Goal: Task Accomplishment & Management: Manage account settings

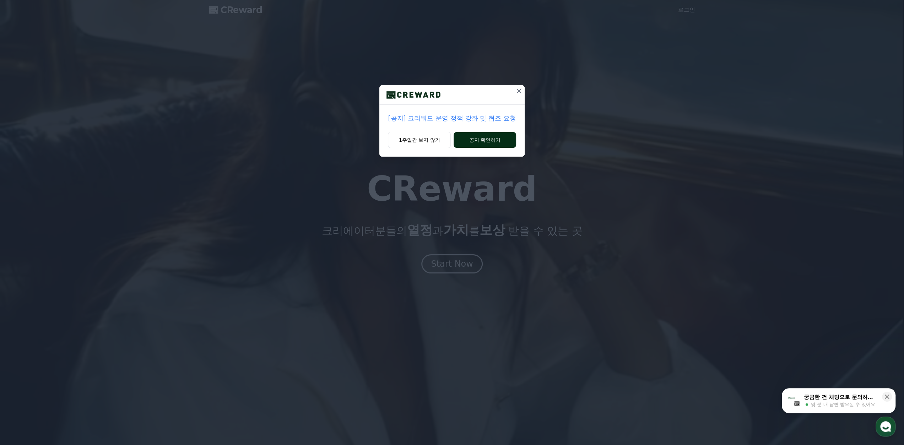
click at [467, 137] on button "공지 확인하기" at bounding box center [484, 140] width 62 height 16
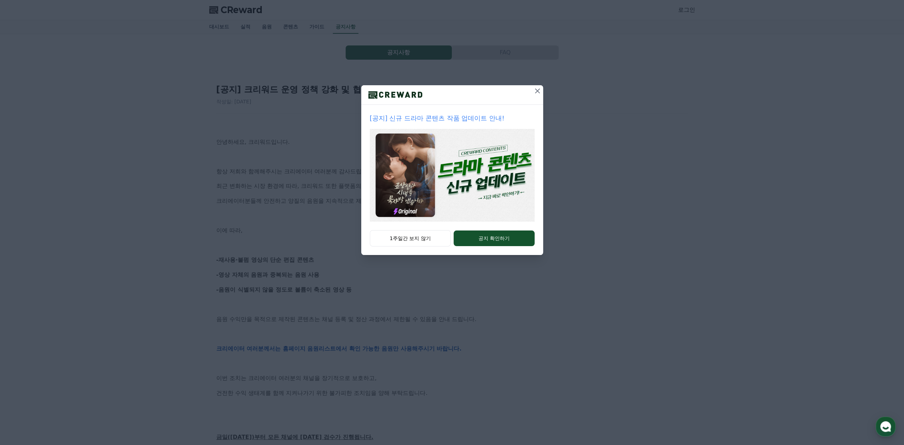
click at [534, 92] on icon at bounding box center [537, 91] width 9 height 9
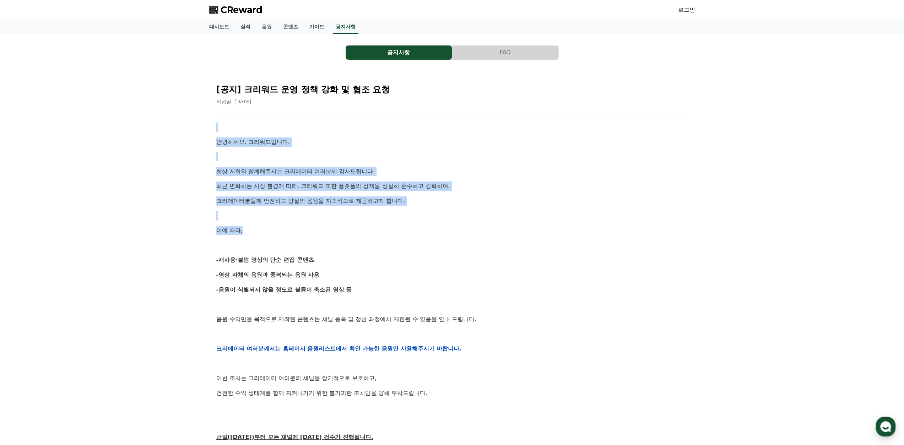
drag, startPoint x: 531, startPoint y: 145, endPoint x: 523, endPoint y: 221, distance: 76.4
click at [523, 221] on div "[공지] 크리워드 운영 정책 강화 및 협조 요청 작성일: 2025-09-15 안녕하세요, 크리워드입니다. 항상 저희와 함께해주시는 크리에이터 …" at bounding box center [452, 337] width 474 height 521
click at [523, 221] on div "안녕하세요, 크리워드입니다. 항상 저희와 함께해주시는 크리에이터 여러분께 감사드립니다. 최근 변화하는 시장 환경에 따라, 크리워드 또한 플랫폼…" at bounding box center [452, 349] width 472 height 452
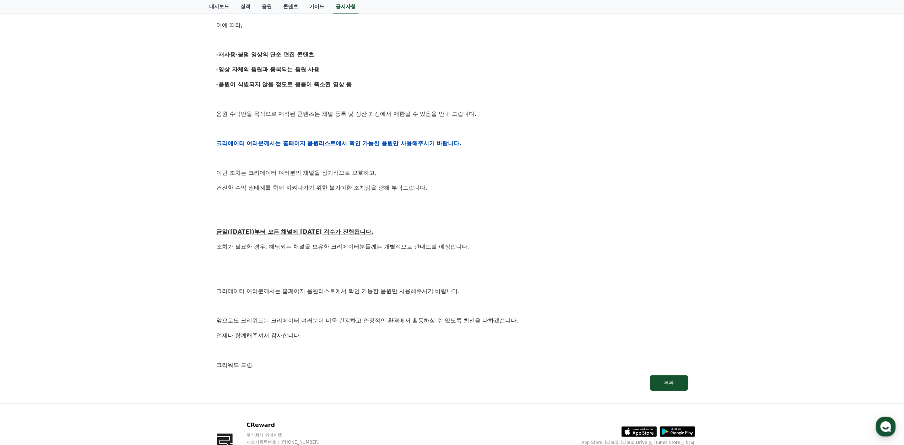
scroll to position [252, 0]
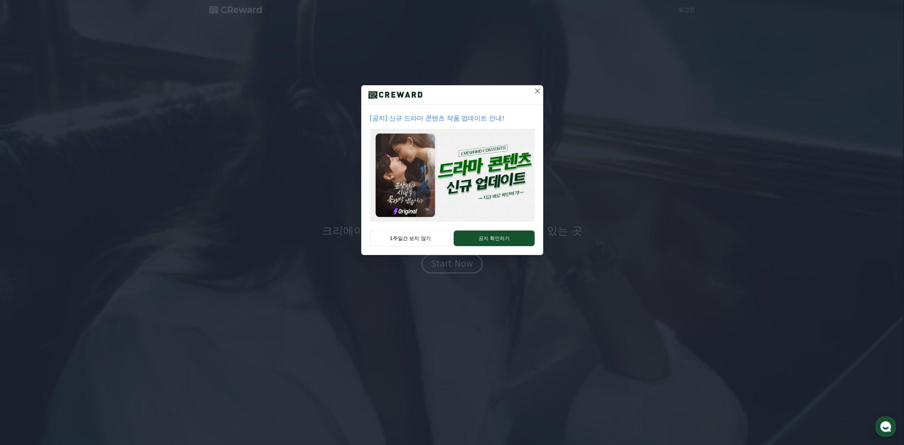
click at [535, 89] on icon at bounding box center [537, 90] width 5 height 5
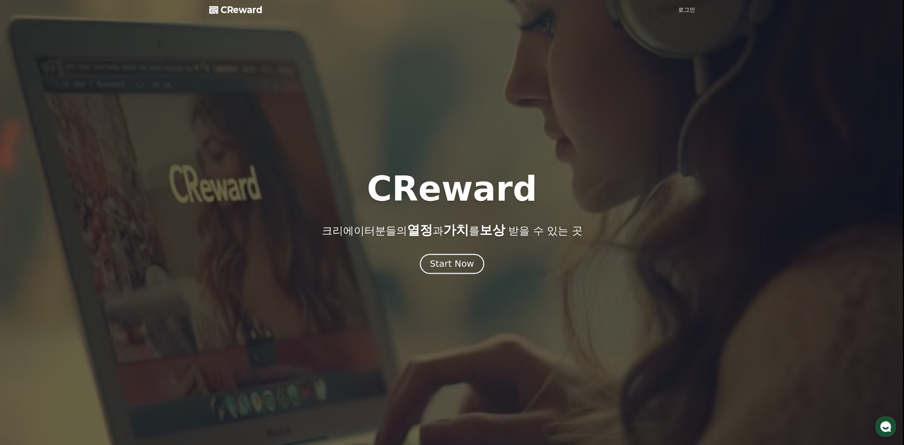
click at [462, 271] on button "Start Now" at bounding box center [452, 264] width 64 height 20
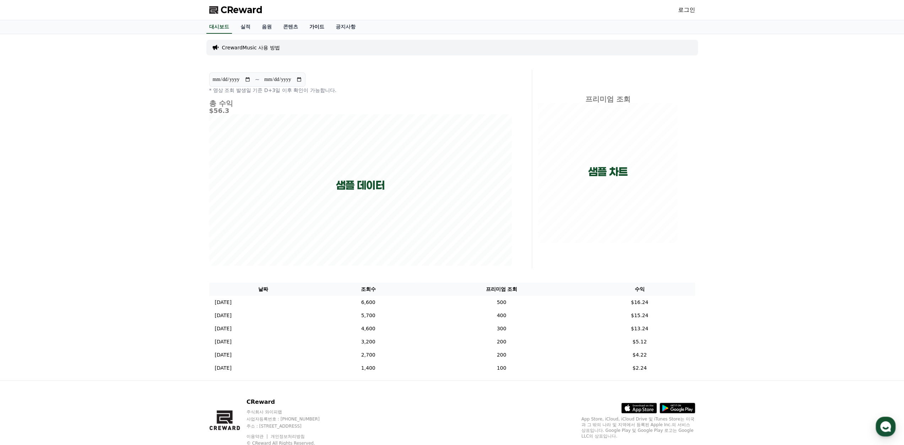
click at [313, 24] on link "가이드" at bounding box center [317, 26] width 26 height 13
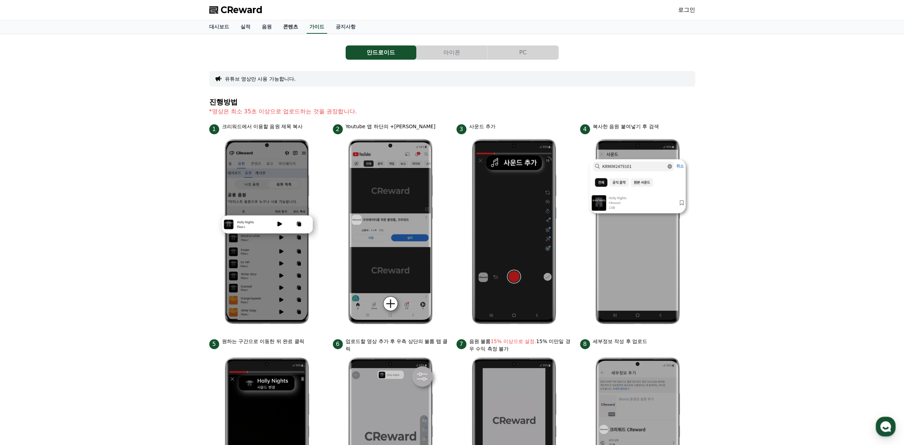
click at [295, 25] on link "콘텐츠" at bounding box center [290, 26] width 26 height 13
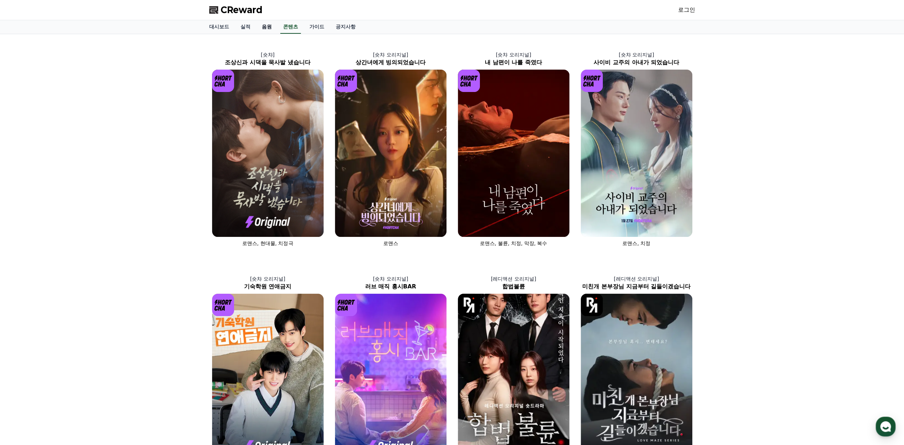
click at [265, 26] on link "음원" at bounding box center [266, 26] width 21 height 13
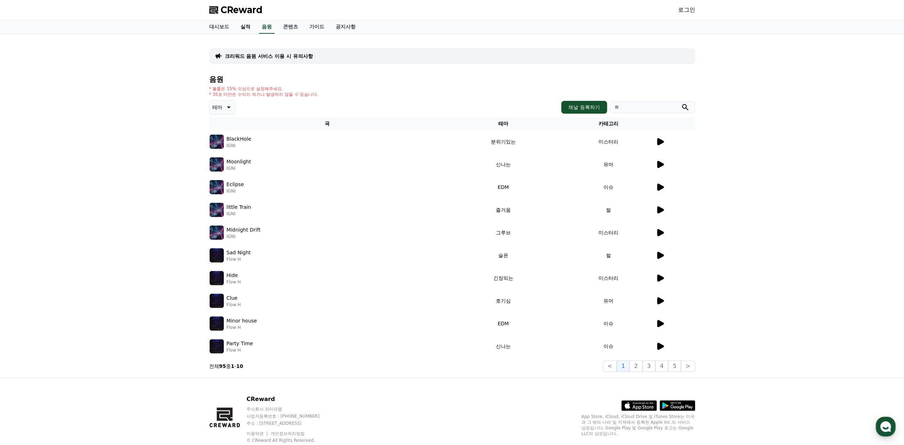
click at [241, 26] on link "실적" at bounding box center [245, 26] width 21 height 13
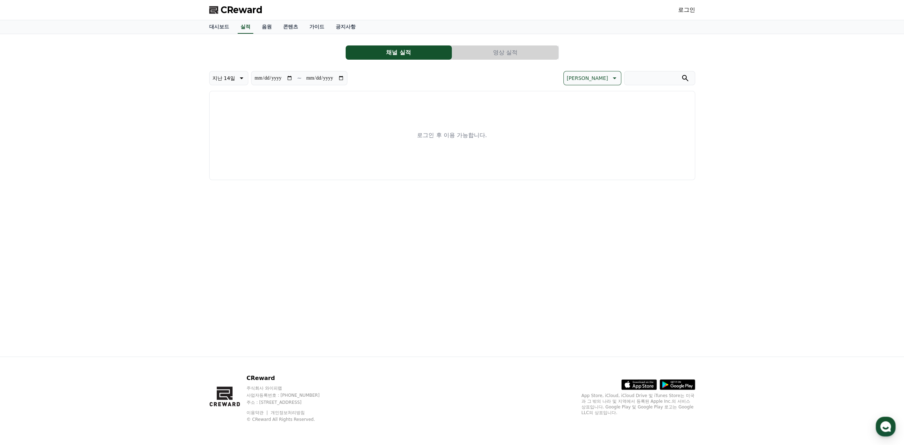
click at [687, 5] on div "로그인" at bounding box center [686, 9] width 17 height 11
click at [685, 10] on link "로그인" at bounding box center [686, 10] width 17 height 9
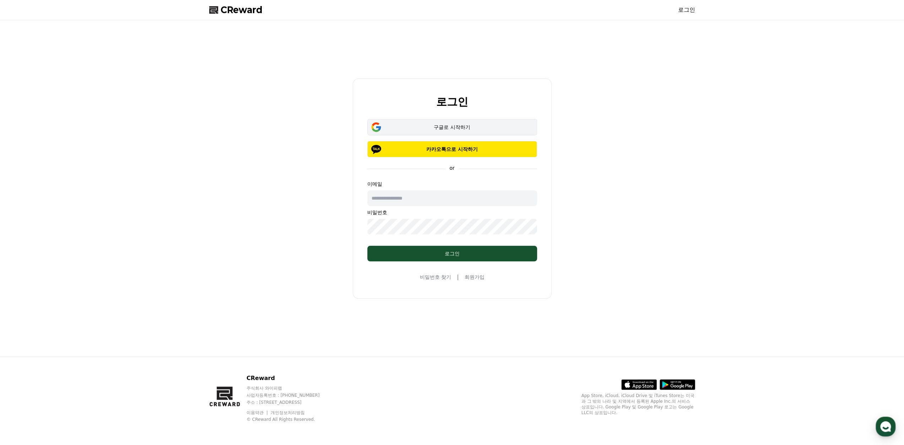
click at [469, 127] on div "구글로 시작하기" at bounding box center [451, 127] width 149 height 7
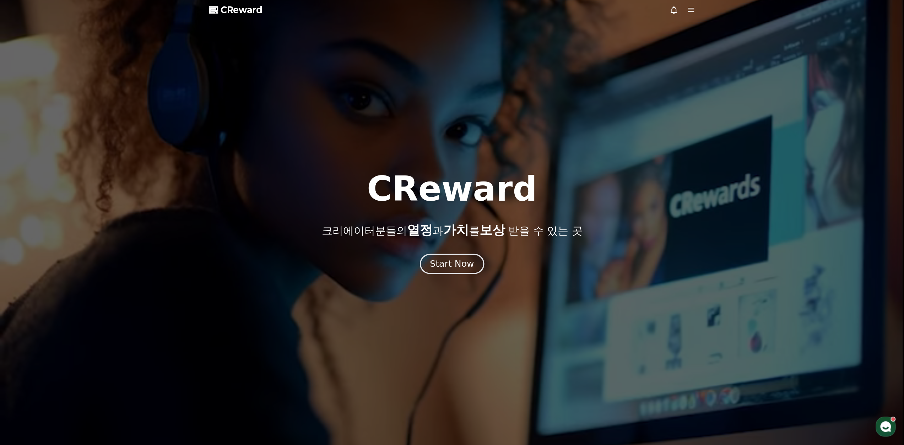
click at [471, 265] on div "Start Now" at bounding box center [452, 264] width 44 height 12
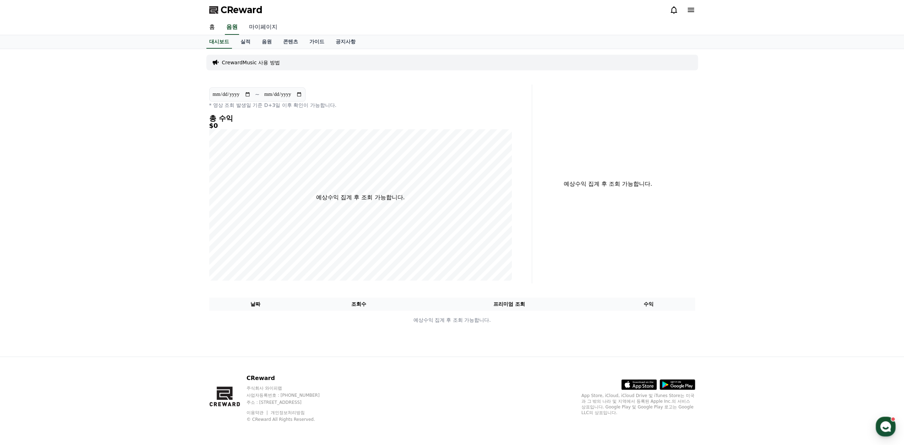
click at [264, 25] on link "마이페이지" at bounding box center [263, 27] width 40 height 15
select select "**********"
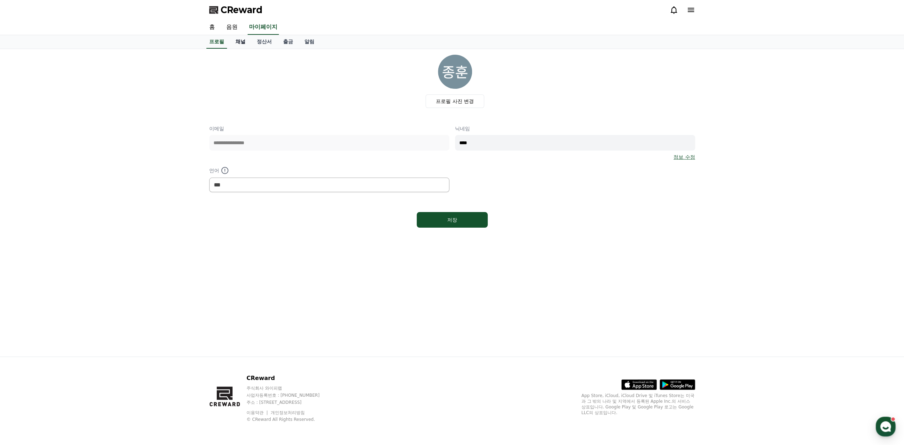
click at [238, 43] on link "채널" at bounding box center [240, 41] width 21 height 13
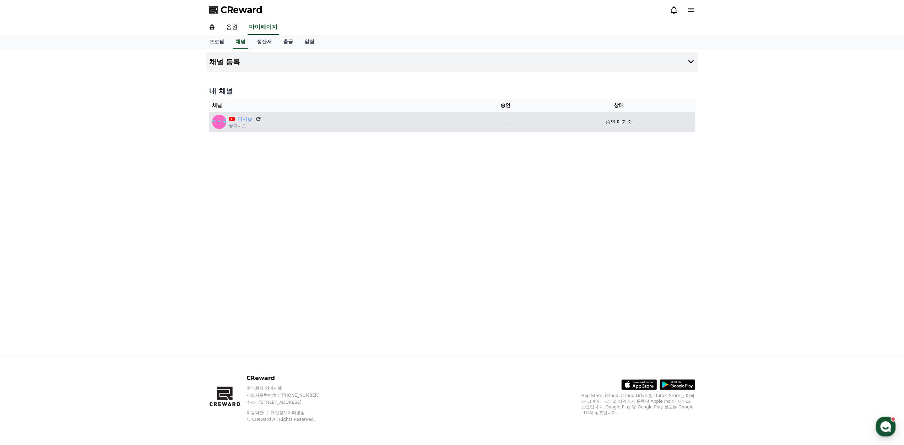
click at [259, 118] on icon at bounding box center [258, 119] width 4 height 4
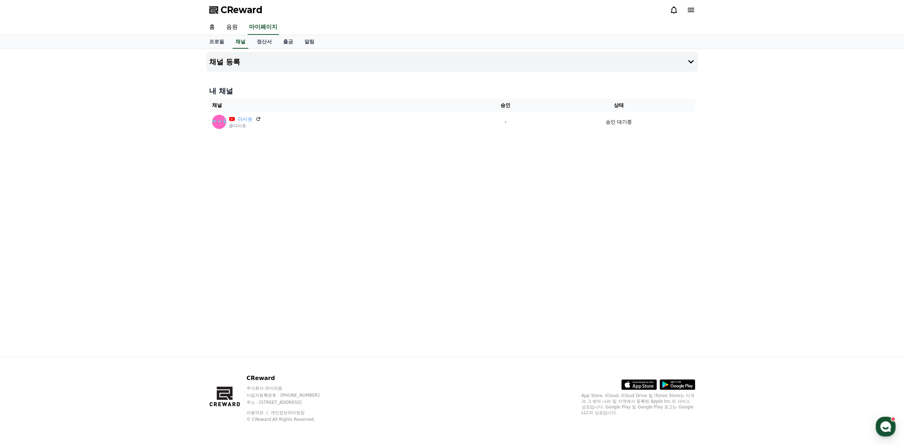
drag, startPoint x: 449, startPoint y: 133, endPoint x: 450, endPoint y: 167, distance: 33.8
click at [450, 167] on div "채널 등록 내 채널 채널 승인 상태 다시숏 @다시숏 - 승인 대기중" at bounding box center [451, 203] width 497 height 308
click at [262, 40] on link "정산서" at bounding box center [264, 41] width 26 height 13
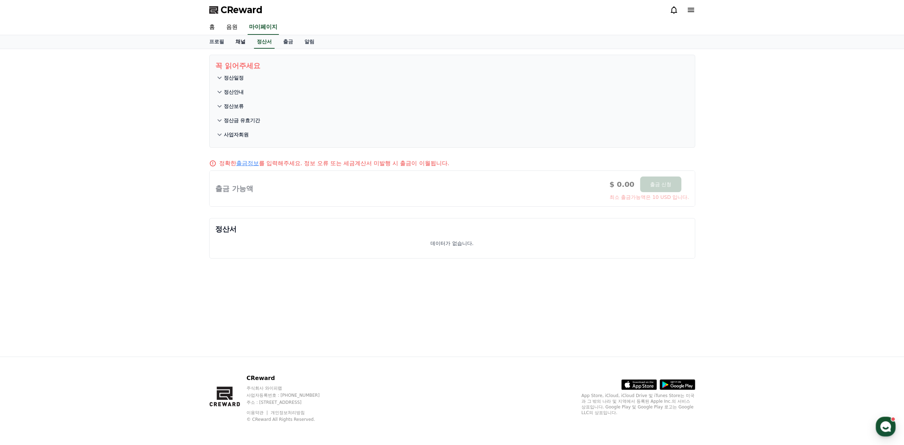
click at [242, 42] on link "채널" at bounding box center [240, 41] width 21 height 13
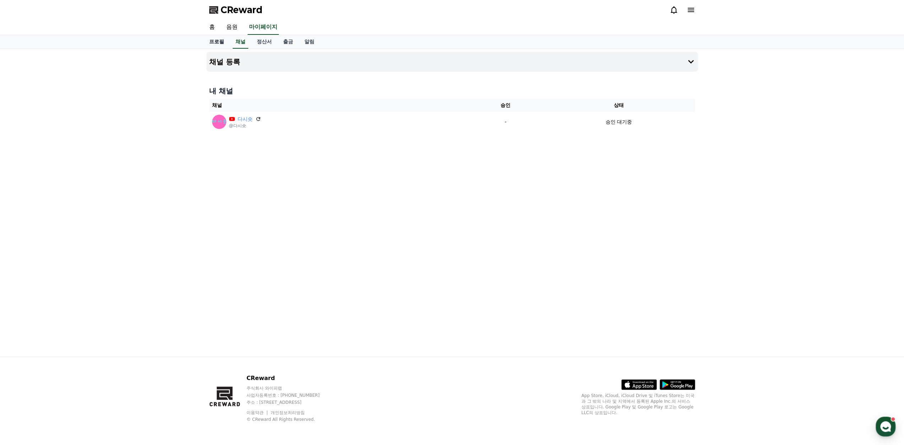
click at [212, 42] on link "프로필" at bounding box center [216, 41] width 26 height 13
select select "**********"
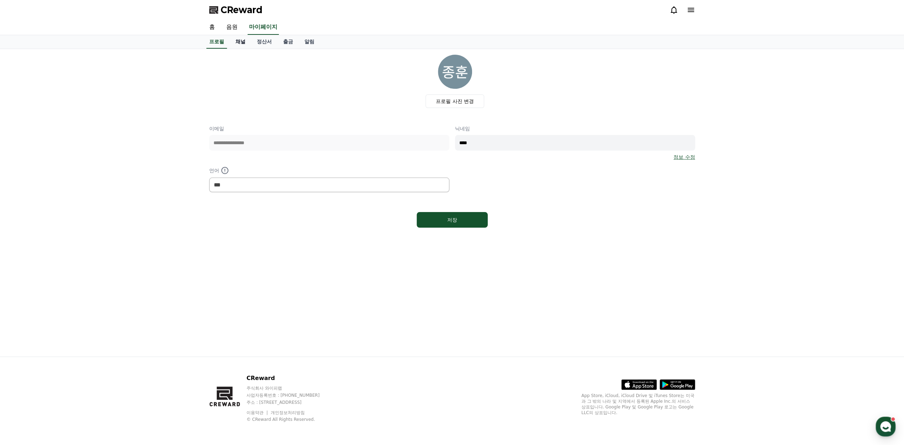
click at [248, 41] on link "채널" at bounding box center [240, 41] width 21 height 13
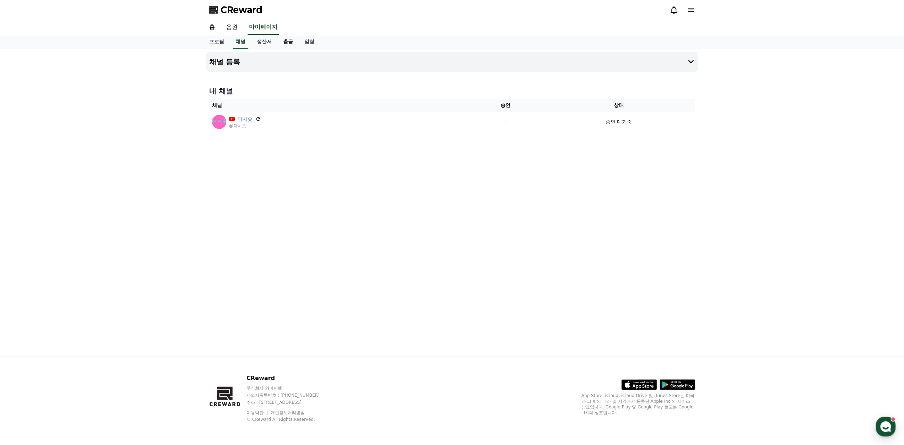
click at [283, 40] on link "출금" at bounding box center [287, 41] width 21 height 13
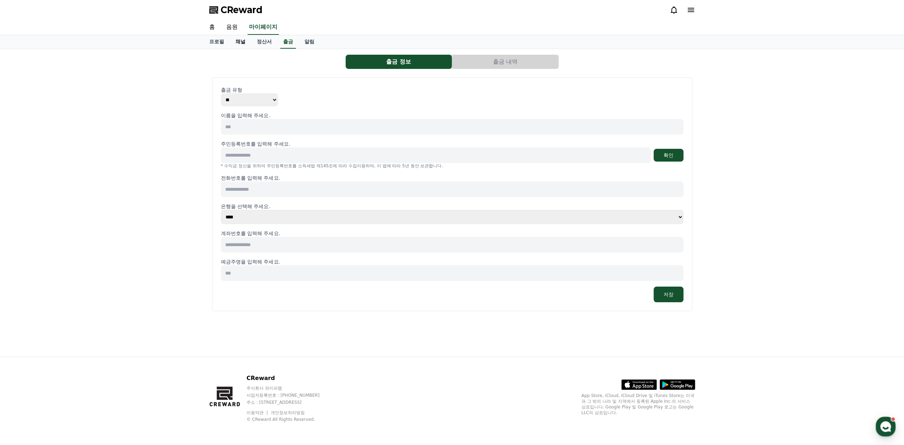
click at [242, 40] on link "채널" at bounding box center [240, 41] width 21 height 13
